Goal: Communication & Community: Answer question/provide support

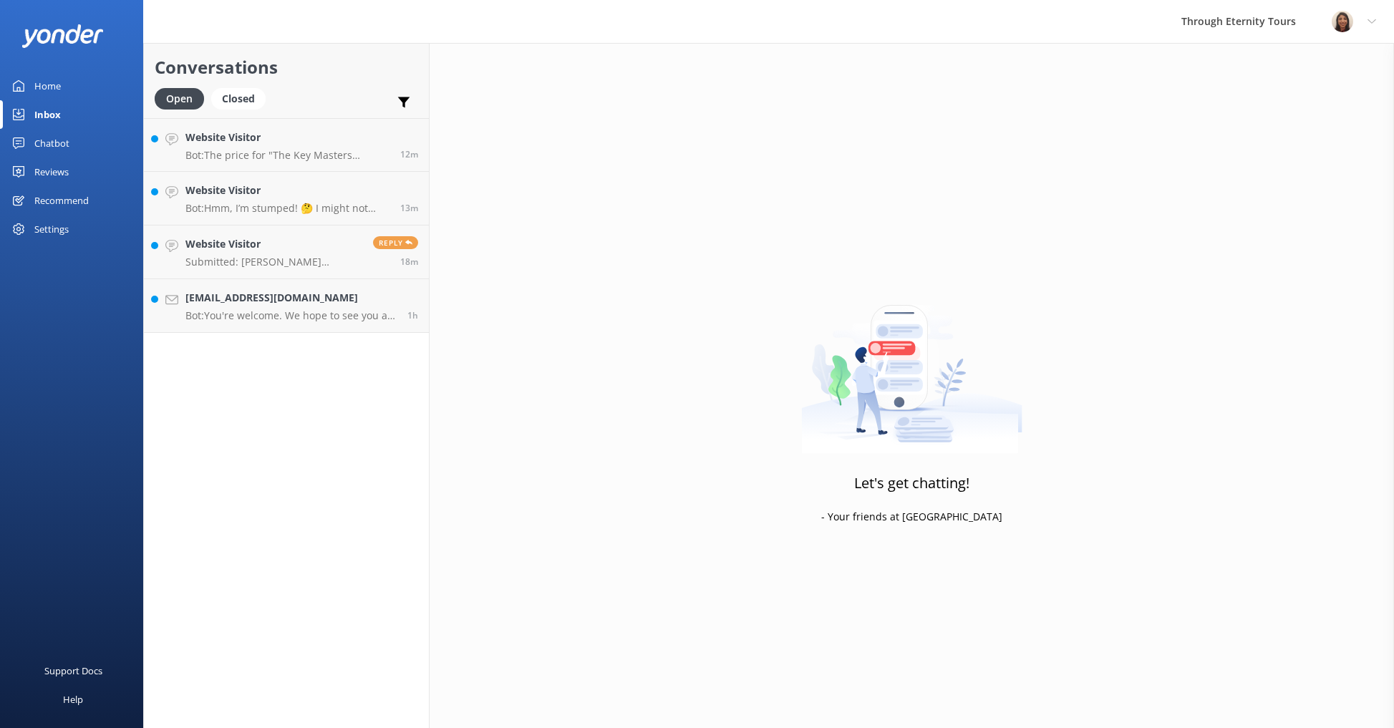
click at [316, 312] on p "Bot: You're welcome. We hope to see you at Through Eternity Tours soon!" at bounding box center [290, 315] width 211 height 13
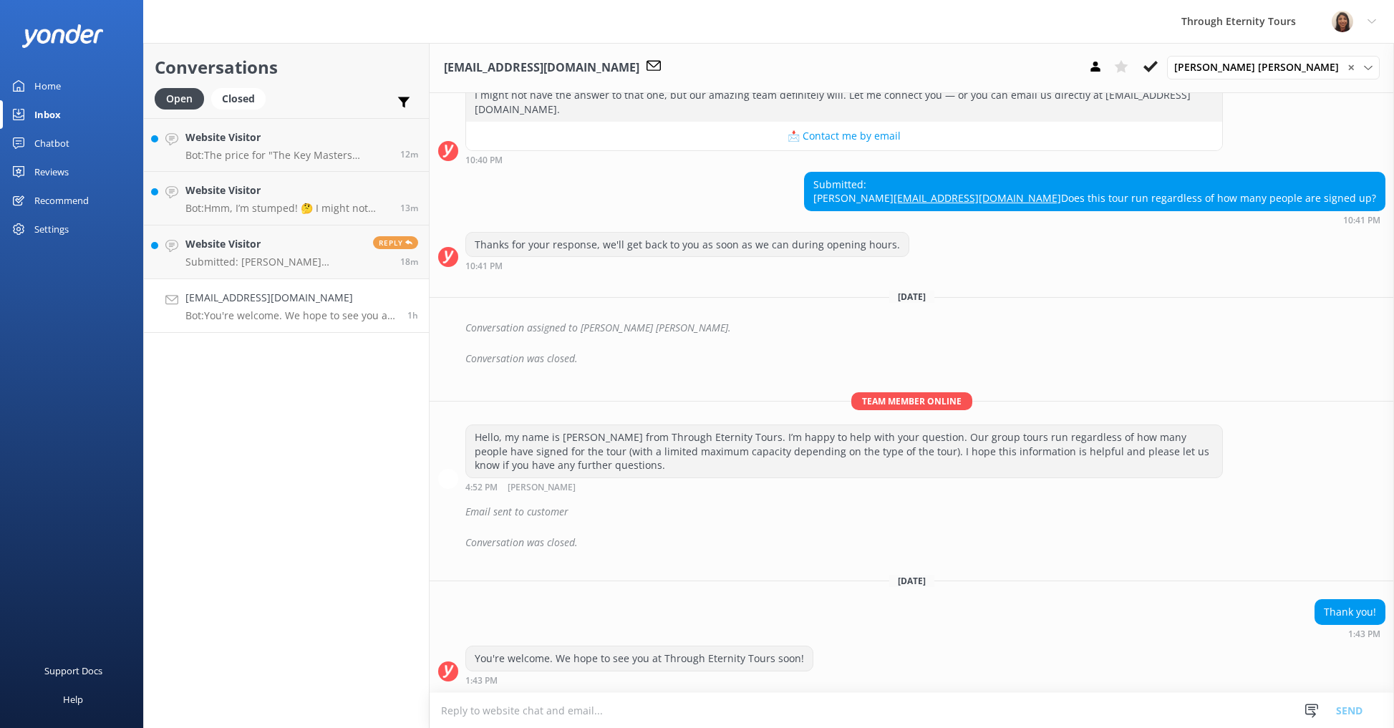
scroll to position [208, 0]
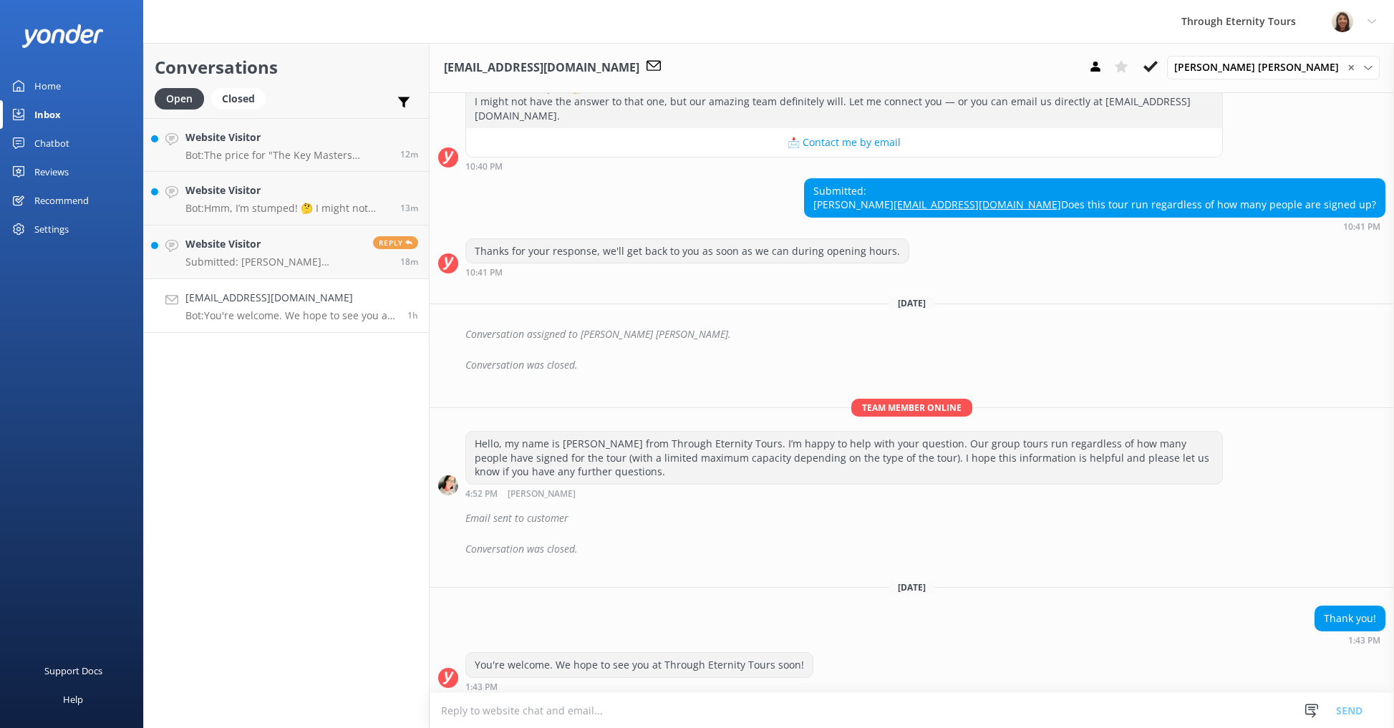
click at [1164, 68] on button at bounding box center [1151, 66] width 26 height 21
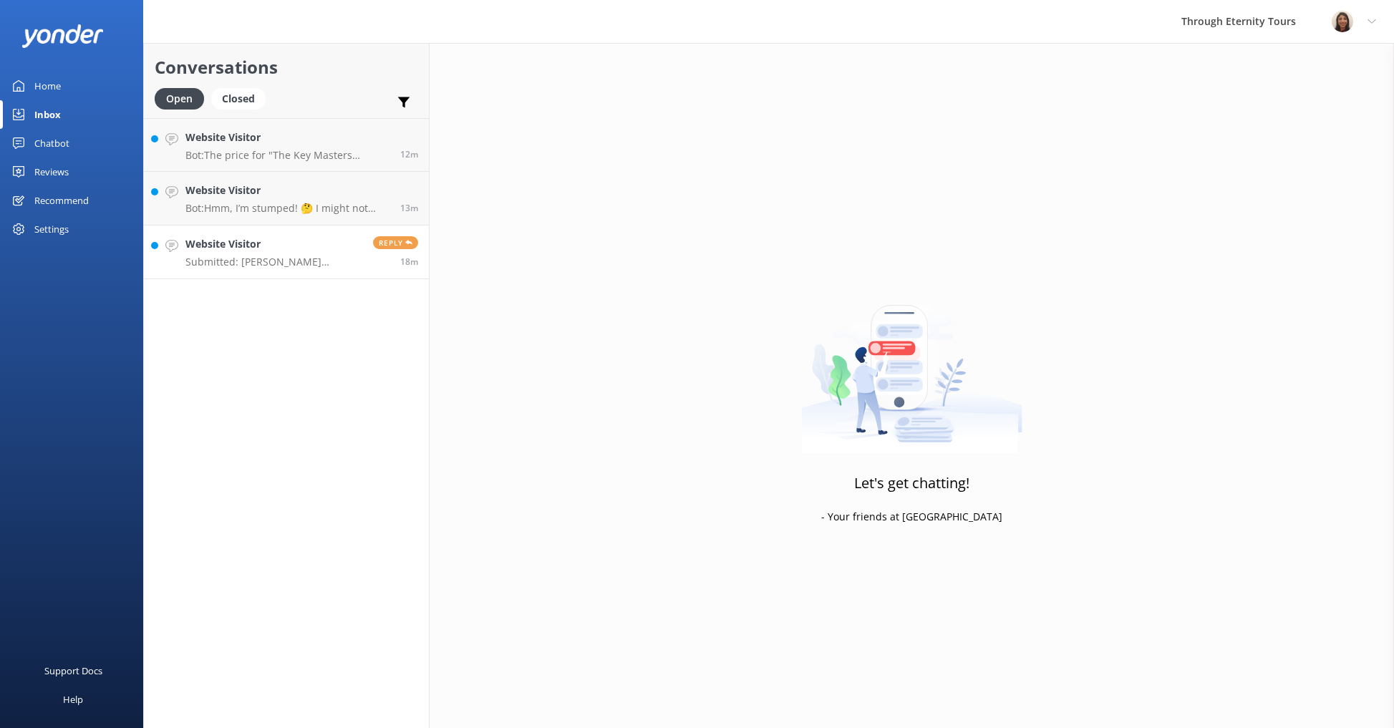
click at [223, 256] on p "Submitted: [PERSON_NAME] [EMAIL_ADDRESS][DOMAIN_NAME] Buongiorno! I am interest…" at bounding box center [273, 262] width 177 height 13
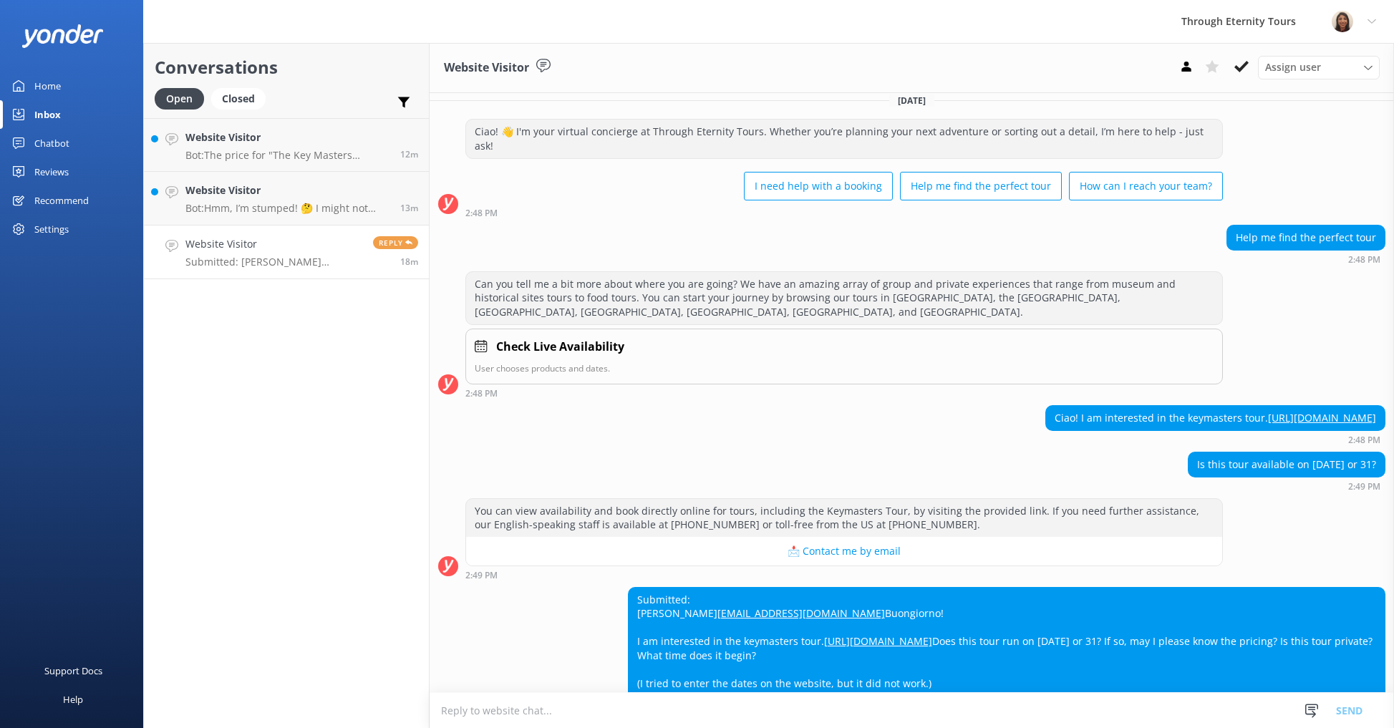
scroll to position [14, 0]
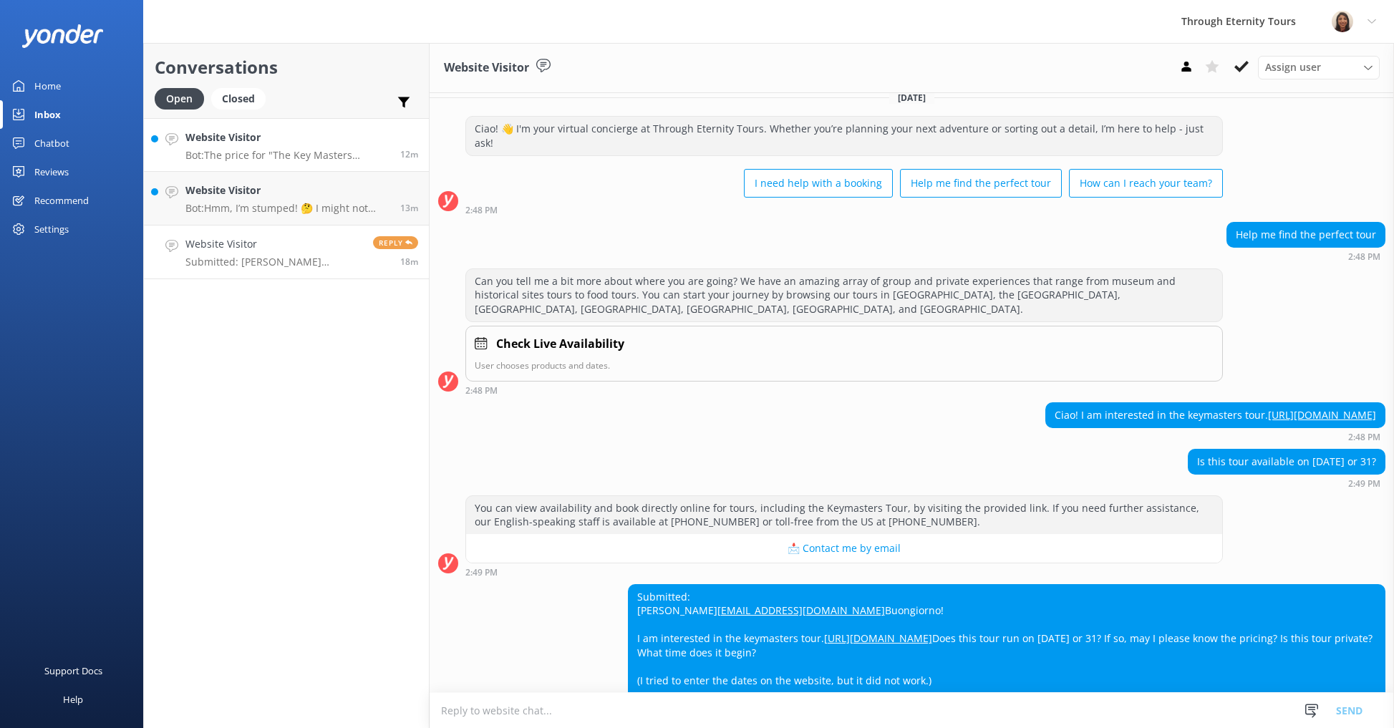
click at [231, 148] on div "Website Visitor Bot: The price for "The Key Masters Vatican Tour: Alone in the …" at bounding box center [287, 145] width 204 height 31
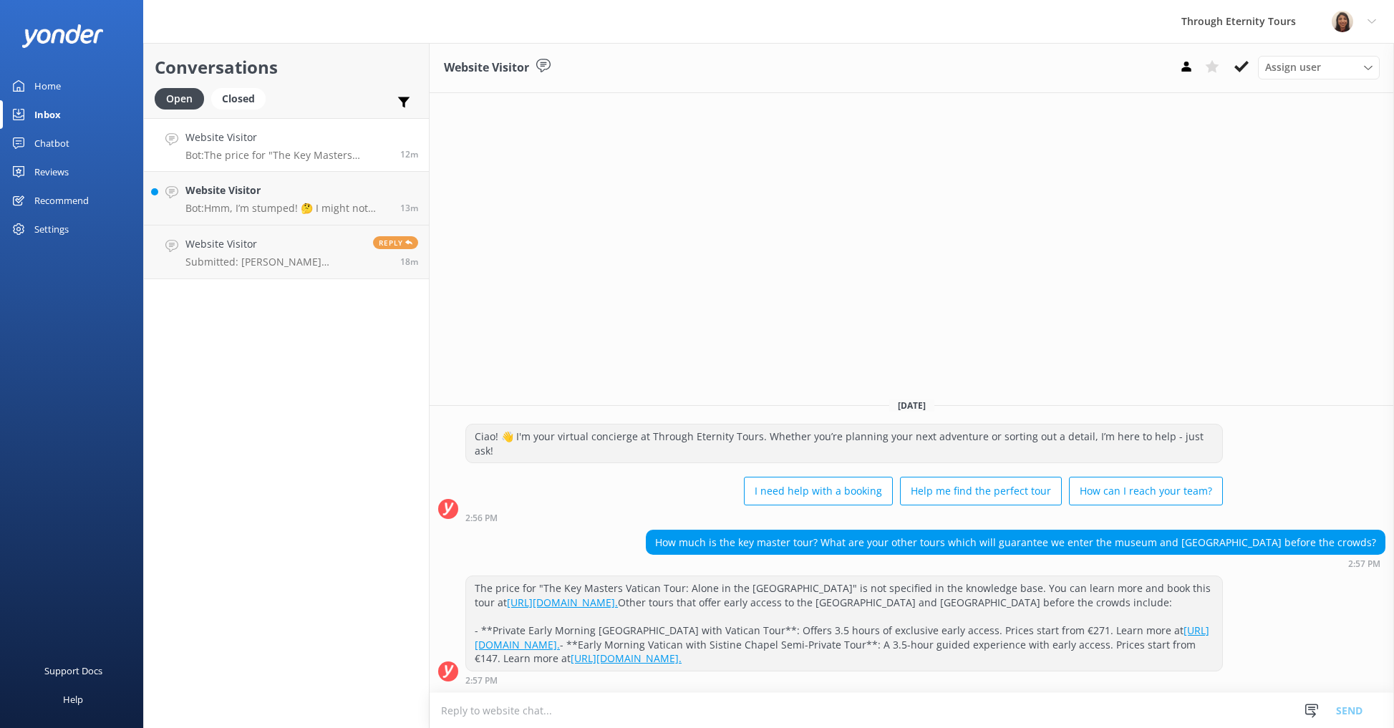
drag, startPoint x: 1197, startPoint y: 500, endPoint x: 1196, endPoint y: 659, distance: 159.0
click at [1196, 659] on div "[DATE] Ciao! 👋 I'm your virtual concierge at Through Eternity Tours. Whether yo…" at bounding box center [912, 540] width 965 height 306
click at [1244, 73] on icon at bounding box center [1242, 66] width 14 height 14
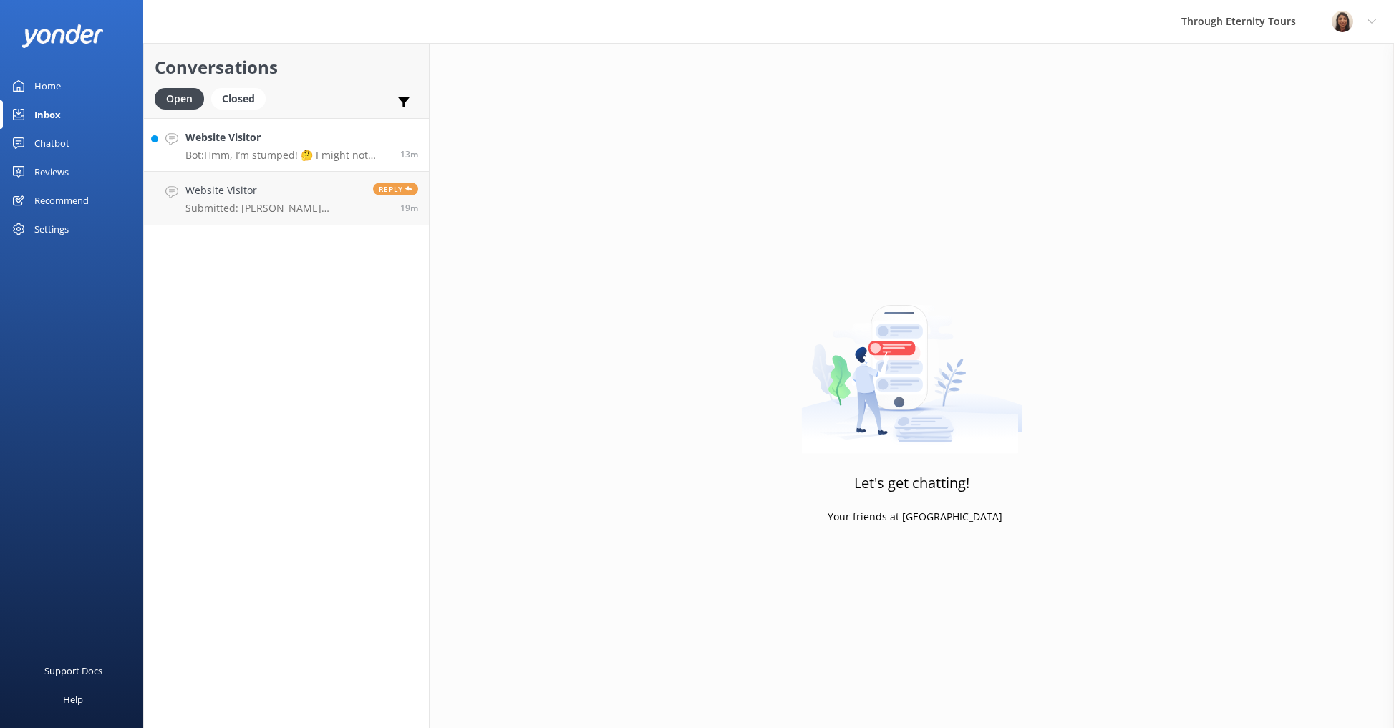
click at [281, 141] on h4 "Website Visitor" at bounding box center [287, 138] width 204 height 16
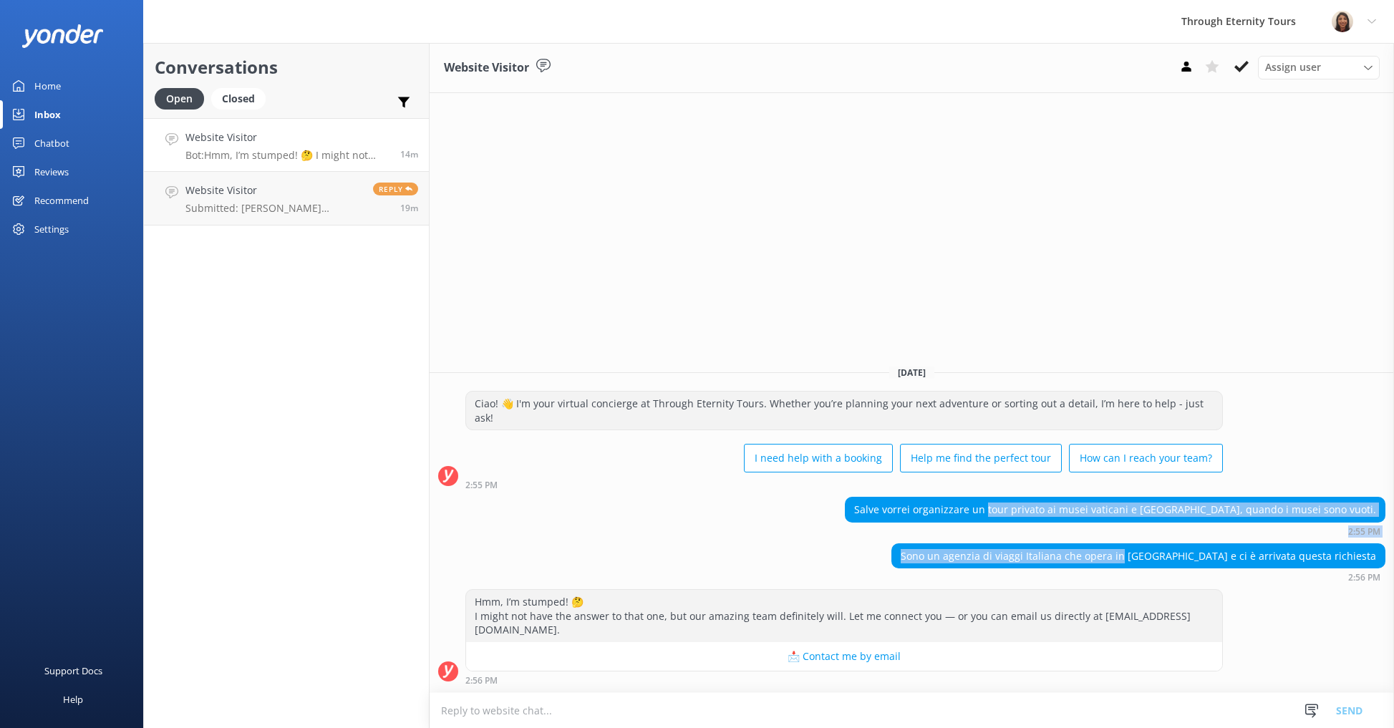
drag, startPoint x: 1037, startPoint y: 517, endPoint x: 1202, endPoint y: 562, distance: 170.8
click at [1202, 562] on div "[DATE] Ciao! 👋 I'm your virtual concierge at Through Eternity Tours. Whether yo…" at bounding box center [912, 523] width 965 height 339
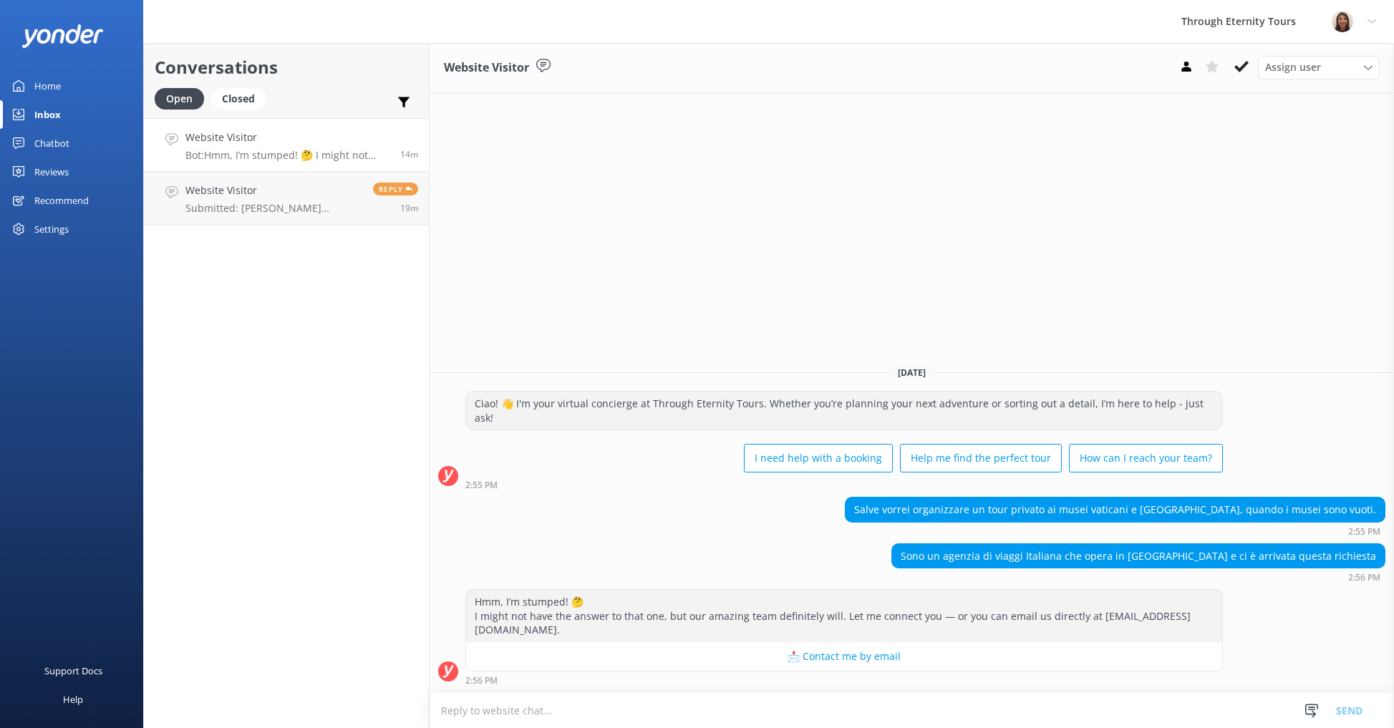
click at [1207, 557] on div "Sono un agenzia di viaggi Italiana che opera in [GEOGRAPHIC_DATA] e ci è arriva…" at bounding box center [1138, 556] width 493 height 24
click at [730, 707] on textarea at bounding box center [912, 710] width 965 height 35
paste textarea "Hello, my name is [PERSON_NAME] from Through Eternity Tours. I’m stepping in to…"
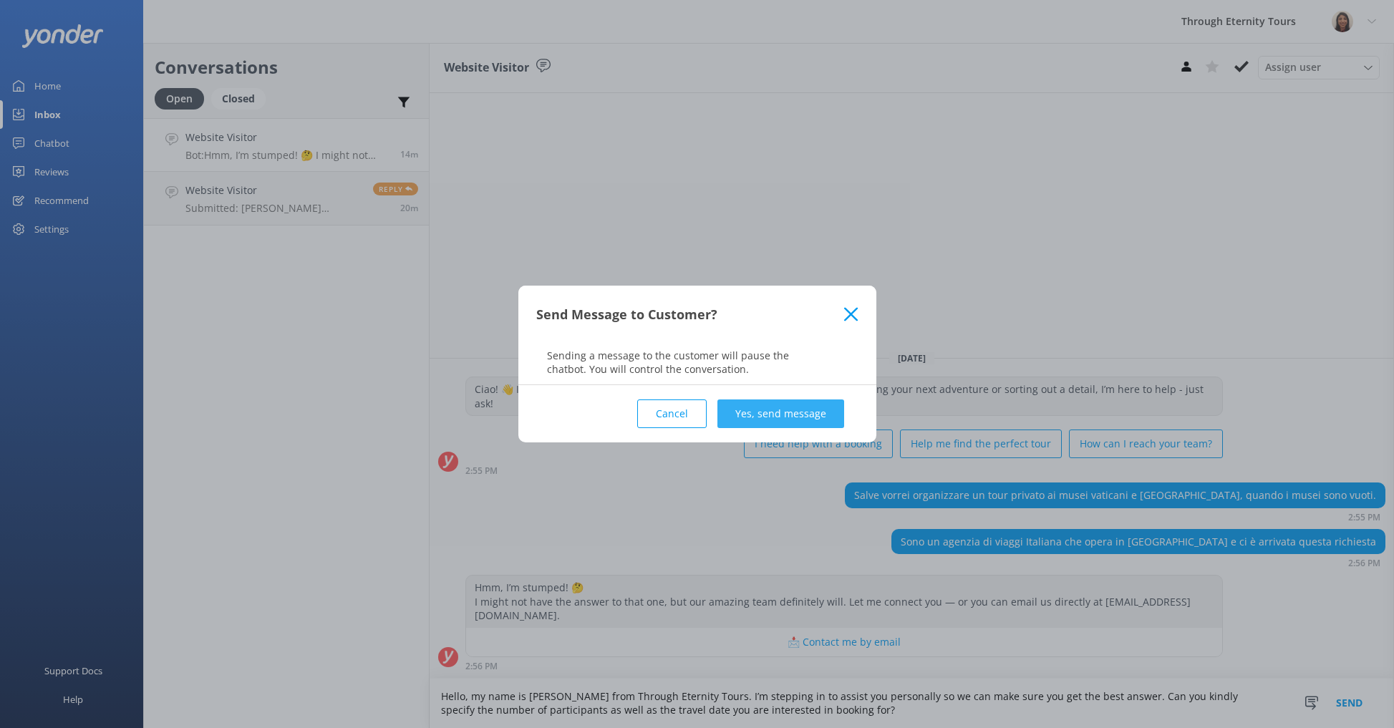
type textarea "Hello, my name is [PERSON_NAME] from Through Eternity Tours. I’m stepping in to…"
drag, startPoint x: 798, startPoint y: 423, endPoint x: 808, endPoint y: 438, distance: 18.5
click at [798, 423] on button "Yes, send message" at bounding box center [781, 414] width 127 height 29
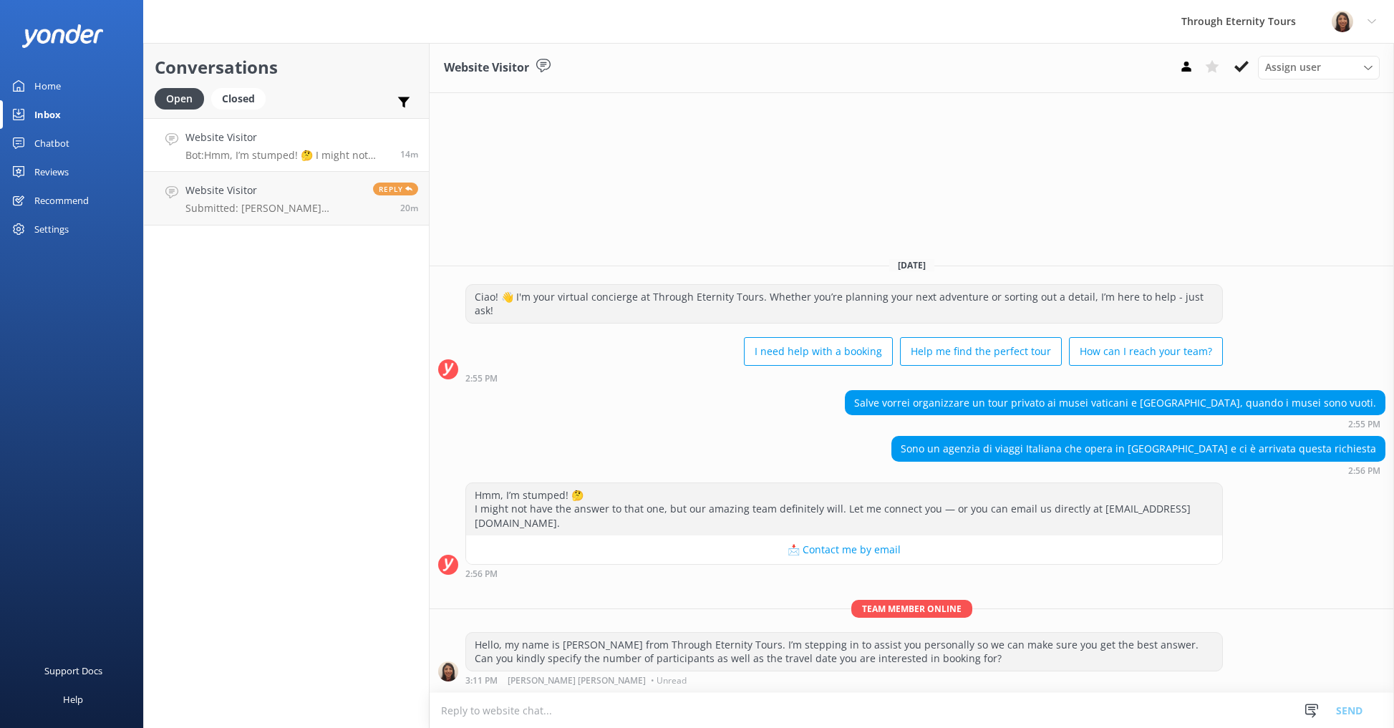
click at [1239, 62] on icon at bounding box center [1242, 66] width 14 height 14
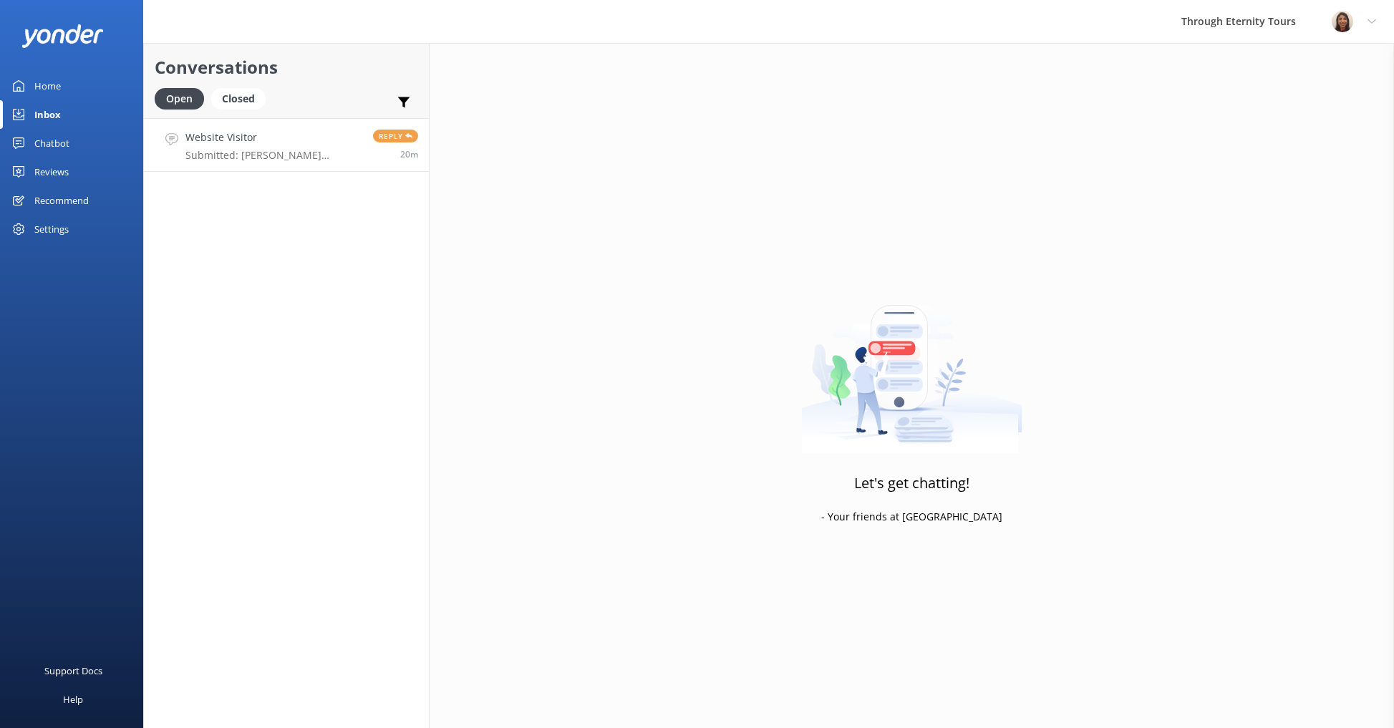
click at [291, 158] on p "Submitted: [PERSON_NAME] [EMAIL_ADDRESS][DOMAIN_NAME] Buongiorno! I am interest…" at bounding box center [273, 155] width 177 height 13
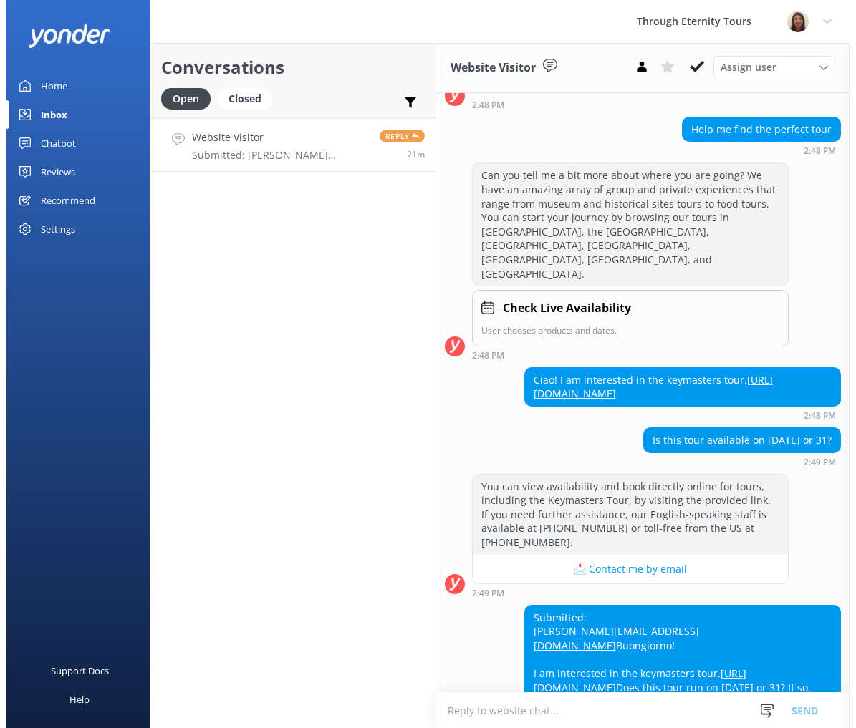
scroll to position [170, 0]
